Goal: Check status: Check status

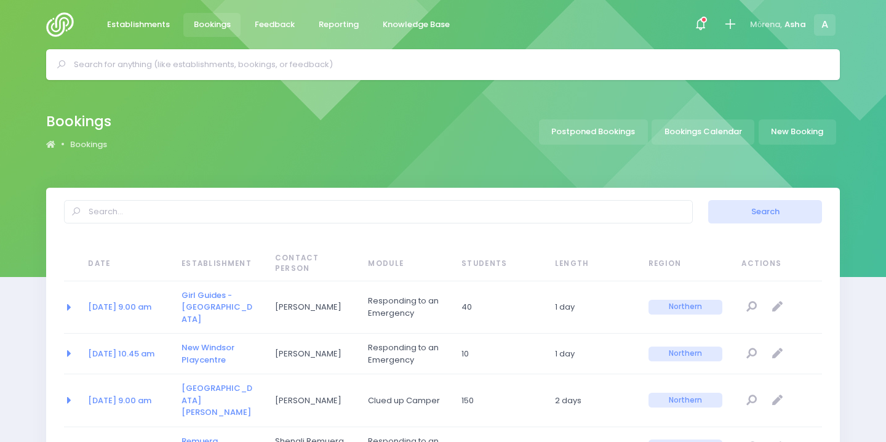
select select "20"
click at [297, 65] on input "text" at bounding box center [448, 64] width 749 height 18
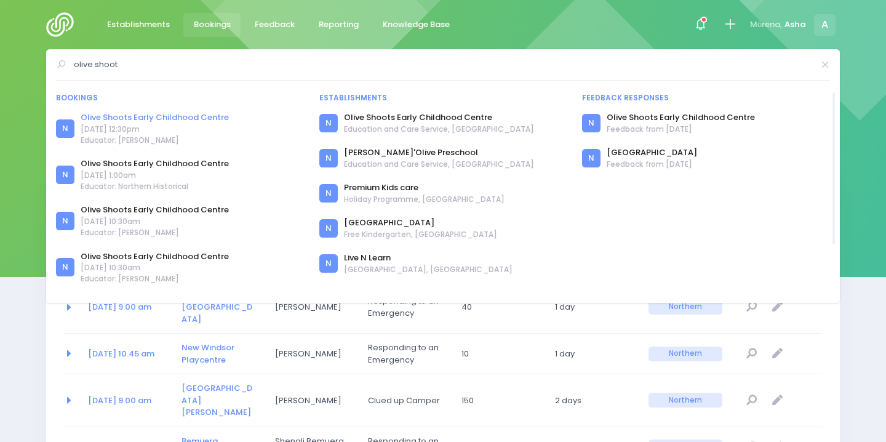
type input "olive shoot"
click at [115, 113] on link "Olive Shoots Early Childhood Centre" at bounding box center [155, 117] width 148 height 12
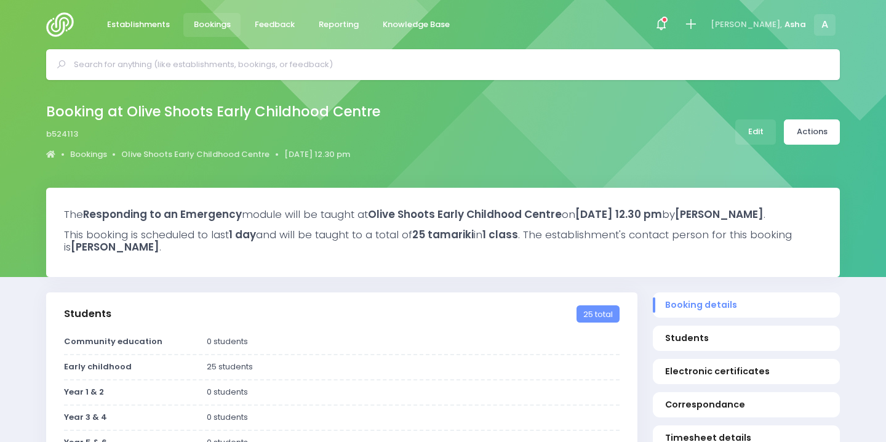
select select "5"
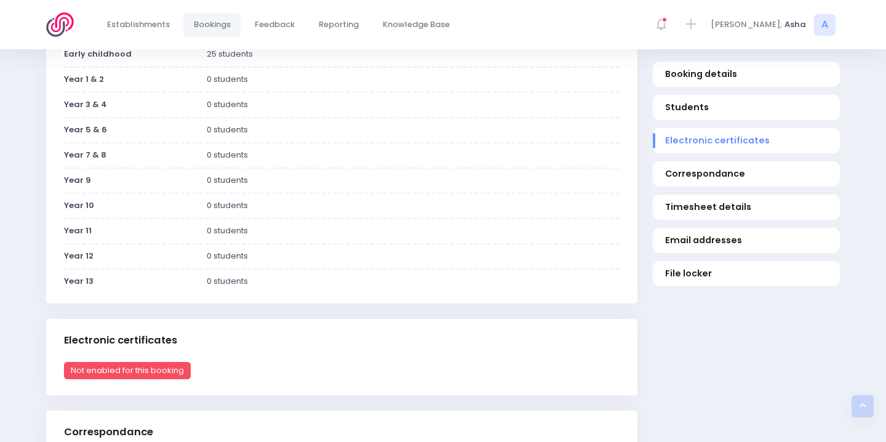
scroll to position [89, 0]
